Goal: Find specific page/section: Find specific page/section

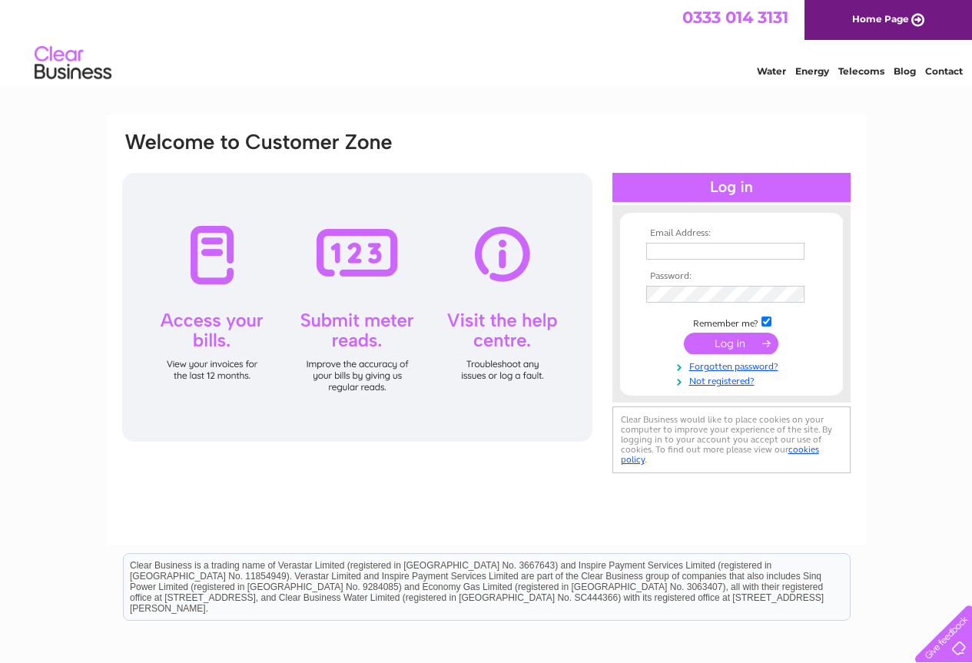
type input "jilltrace63@gmail.com"
click at [725, 340] on input "submit" at bounding box center [731, 344] width 95 height 22
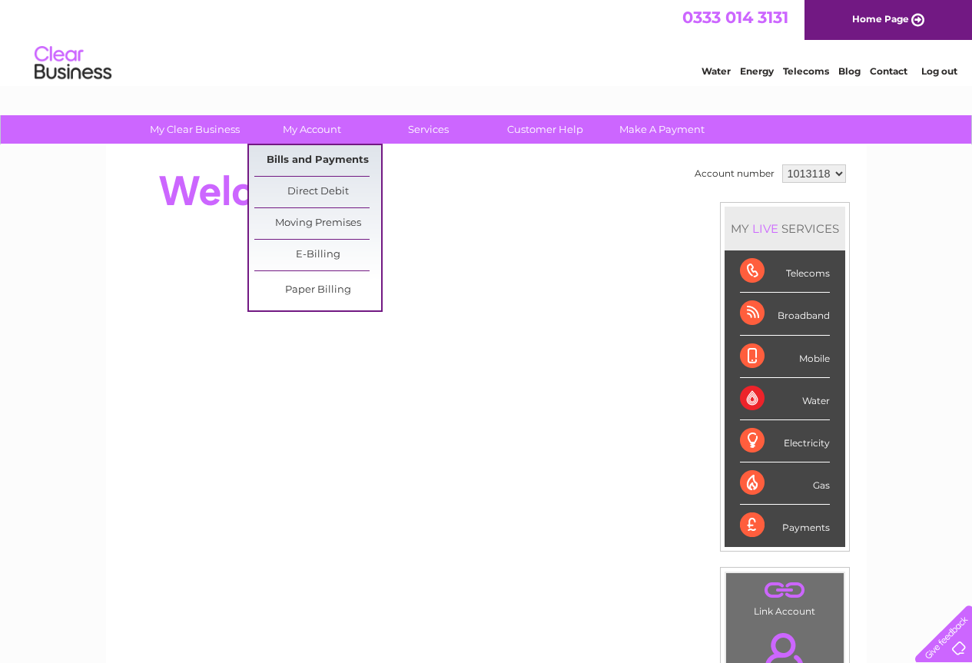
click at [304, 159] on link "Bills and Payments" at bounding box center [317, 160] width 127 height 31
click at [306, 158] on link "Bills and Payments" at bounding box center [317, 160] width 127 height 31
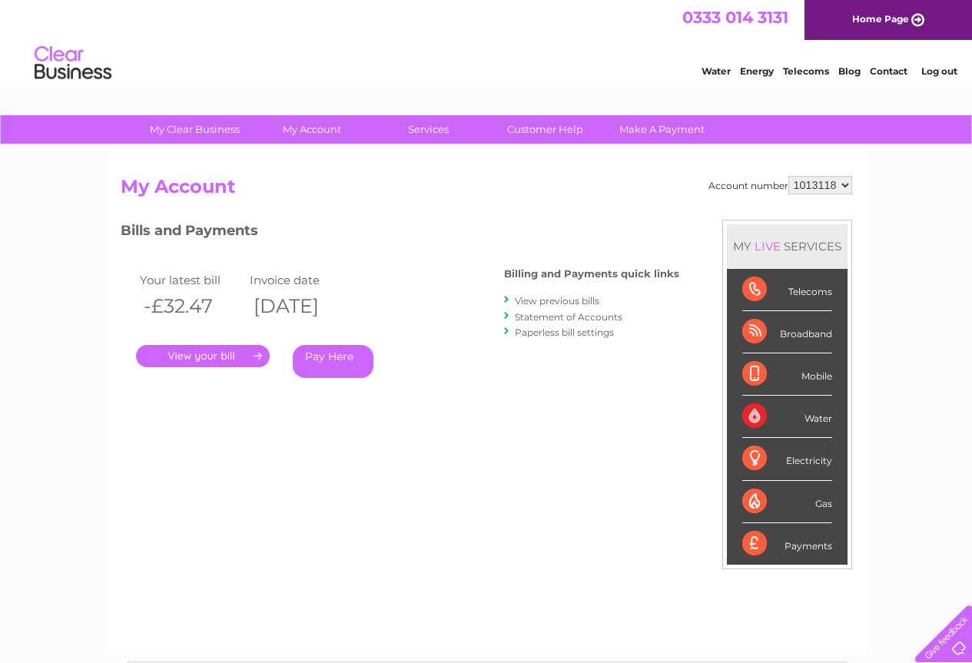
click at [894, 69] on link "Contact" at bounding box center [889, 71] width 38 height 12
